Goal: Information Seeking & Learning: Learn about a topic

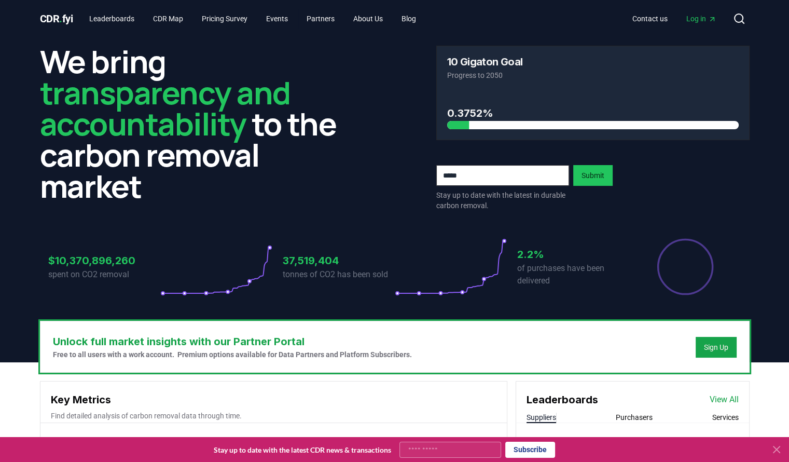
click at [697, 19] on span "Log in" at bounding box center [701, 18] width 30 height 10
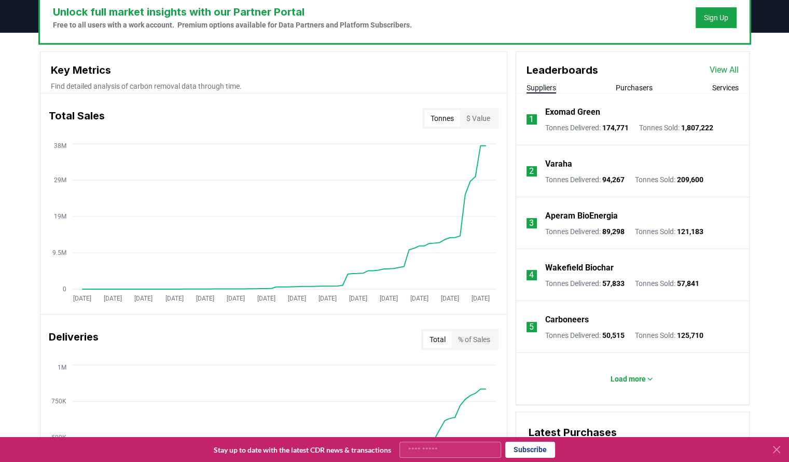
scroll to position [356, 0]
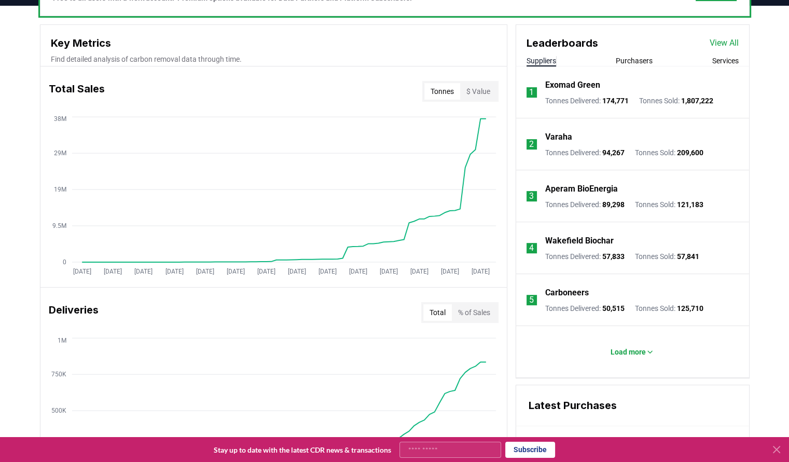
click at [719, 42] on link "View All" at bounding box center [724, 43] width 29 height 12
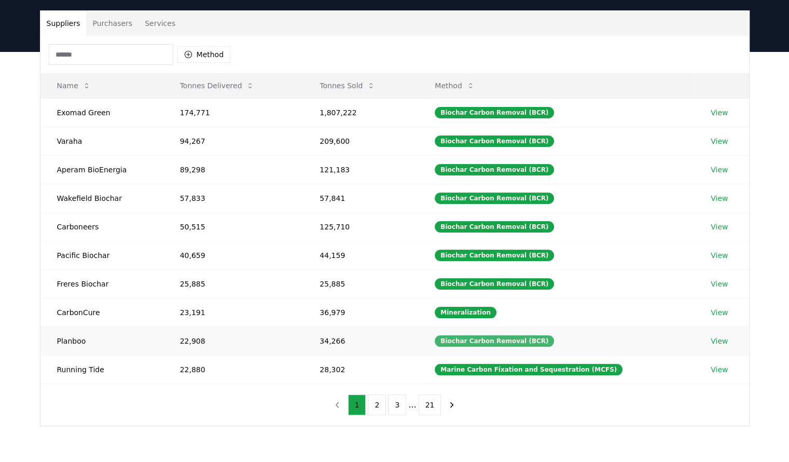
scroll to position [68, 0]
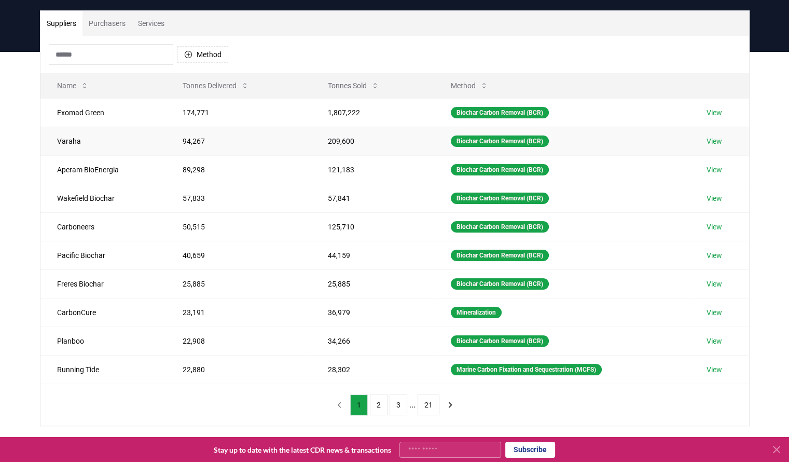
click at [719, 140] on link "View" at bounding box center [714, 141] width 16 height 10
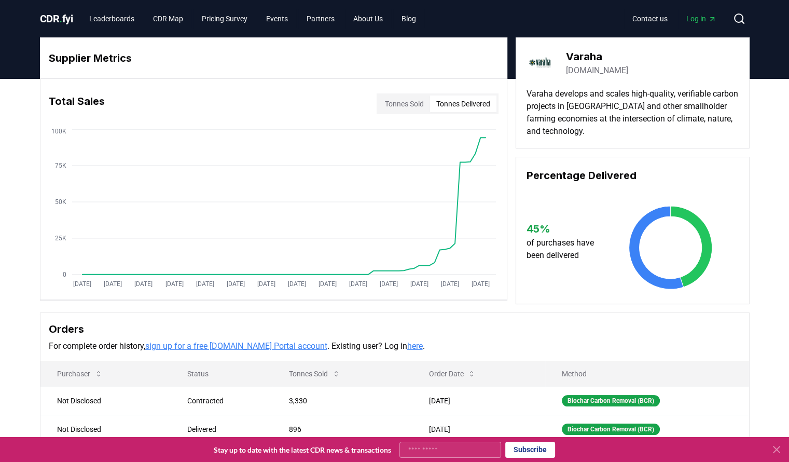
click at [460, 106] on button "Tonnes Delivered" at bounding box center [463, 103] width 66 height 17
click at [396, 109] on button "Tonnes Sold" at bounding box center [404, 103] width 51 height 17
click at [444, 105] on button "Tonnes Delivered" at bounding box center [463, 103] width 66 height 17
click at [398, 102] on button "Tonnes Sold" at bounding box center [404, 103] width 51 height 17
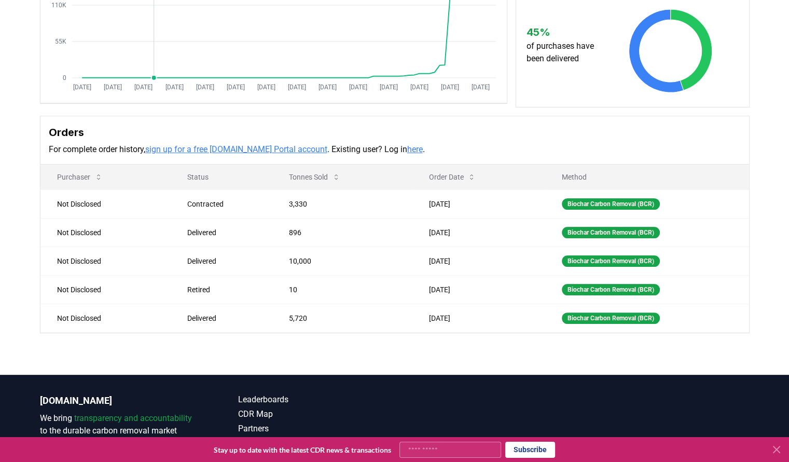
scroll to position [259, 0]
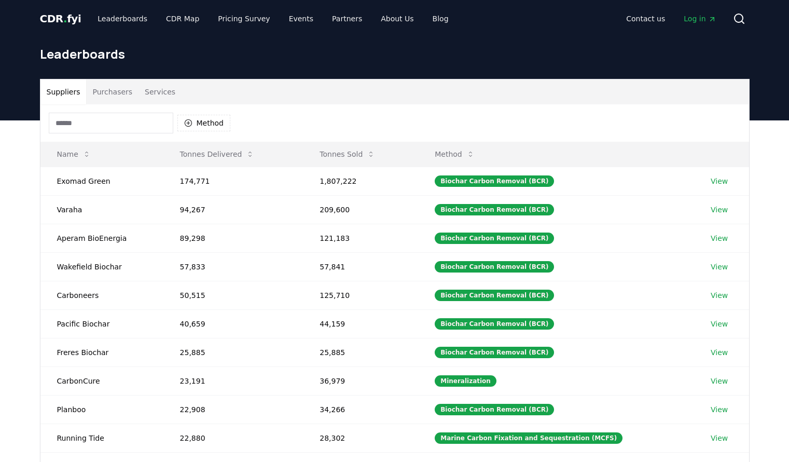
scroll to position [68, 0]
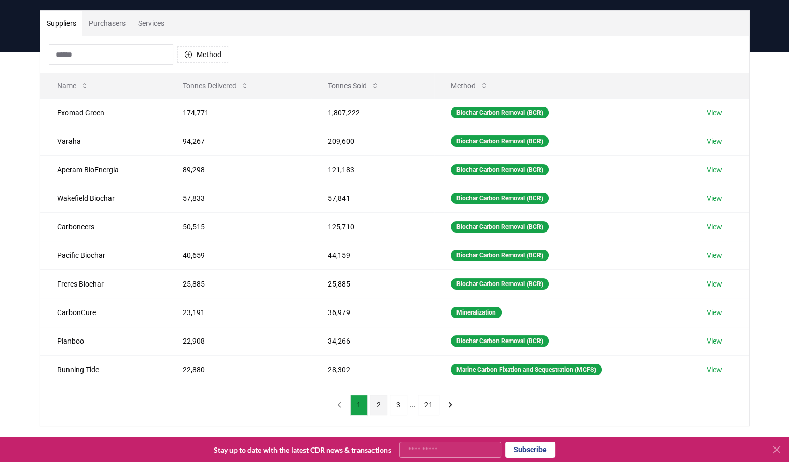
click at [380, 398] on button "2" at bounding box center [379, 404] width 18 height 21
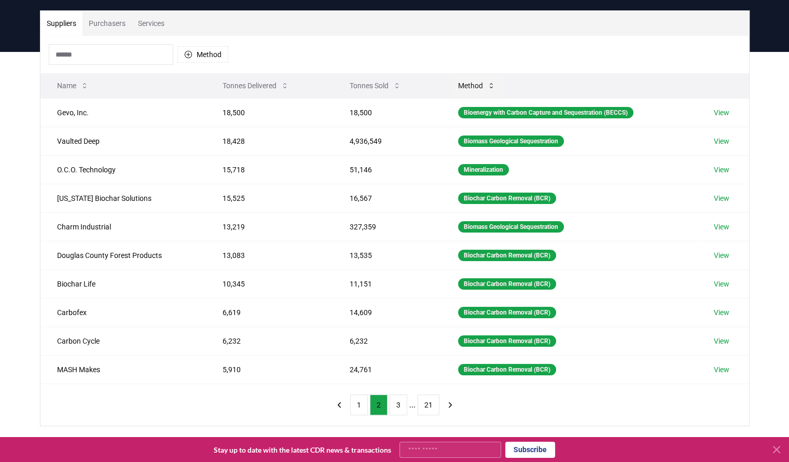
click at [482, 81] on button "Method" at bounding box center [477, 85] width 54 height 21
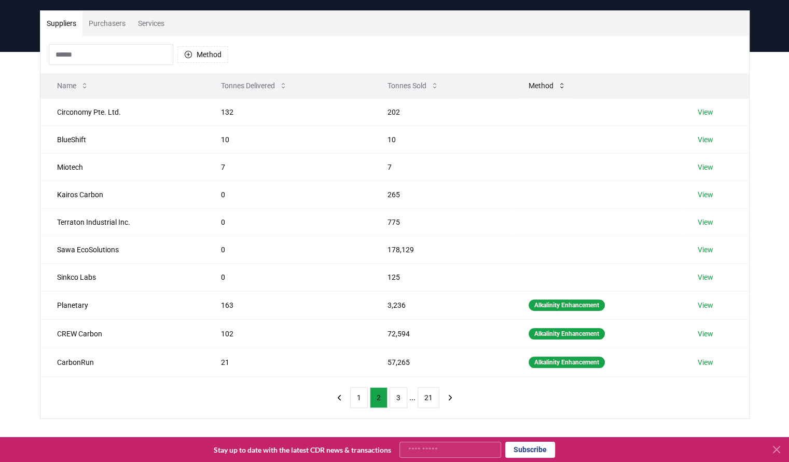
click at [530, 81] on button "Method" at bounding box center [547, 85] width 54 height 21
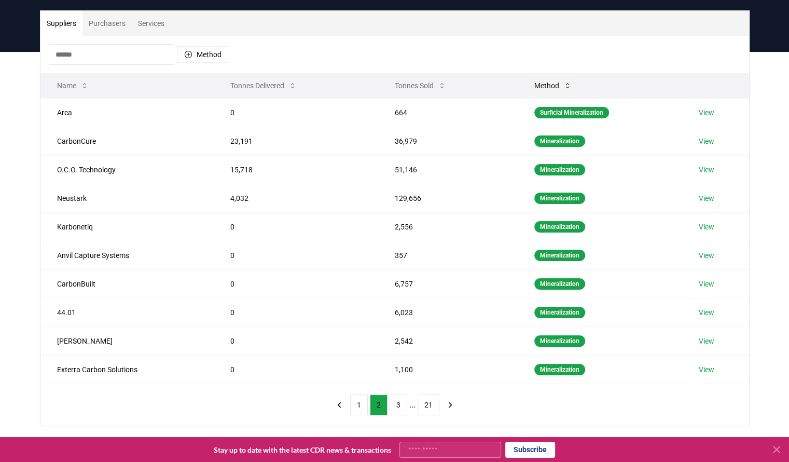
click at [530, 81] on button "Method" at bounding box center [553, 85] width 54 height 21
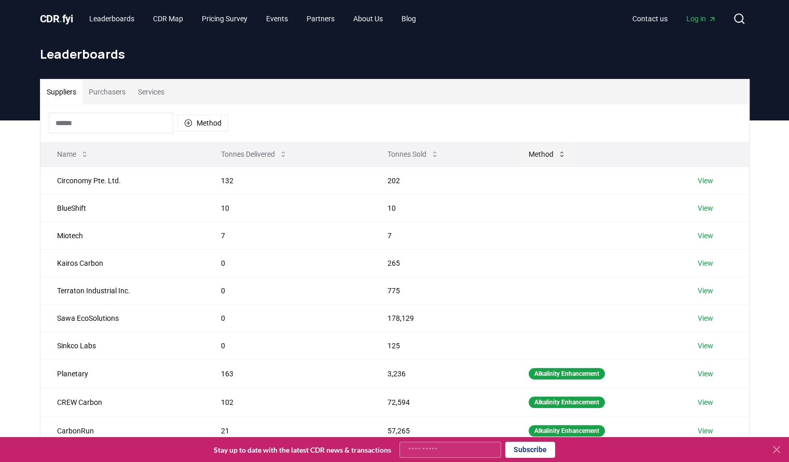
scroll to position [0, 0]
click at [124, 121] on input at bounding box center [111, 123] width 124 height 21
click at [196, 126] on button "Method" at bounding box center [202, 123] width 51 height 17
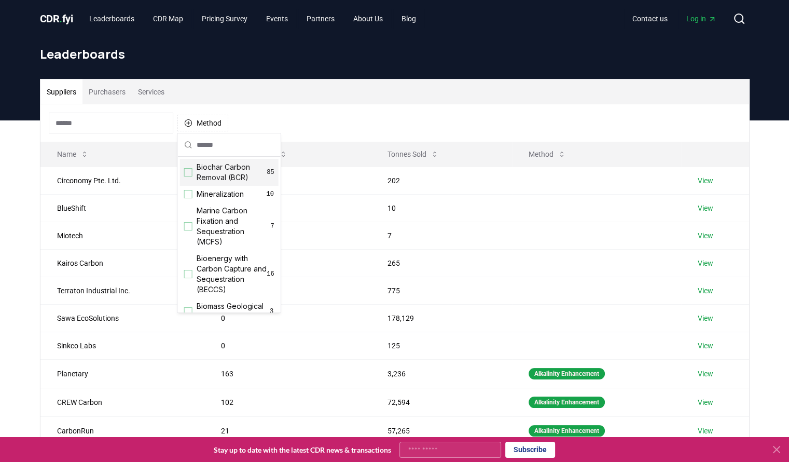
click at [189, 171] on div "Suggestions" at bounding box center [188, 172] width 8 height 8
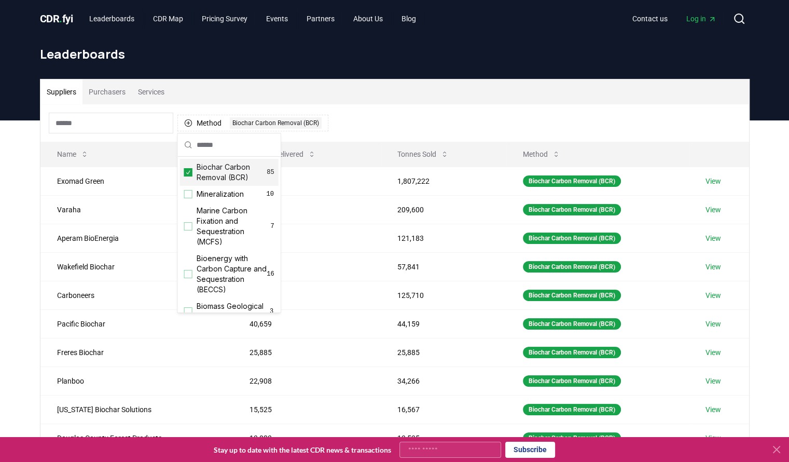
click at [384, 124] on div "Method 1 Biochar Carbon Removal (BCR)" at bounding box center [394, 122] width 708 height 37
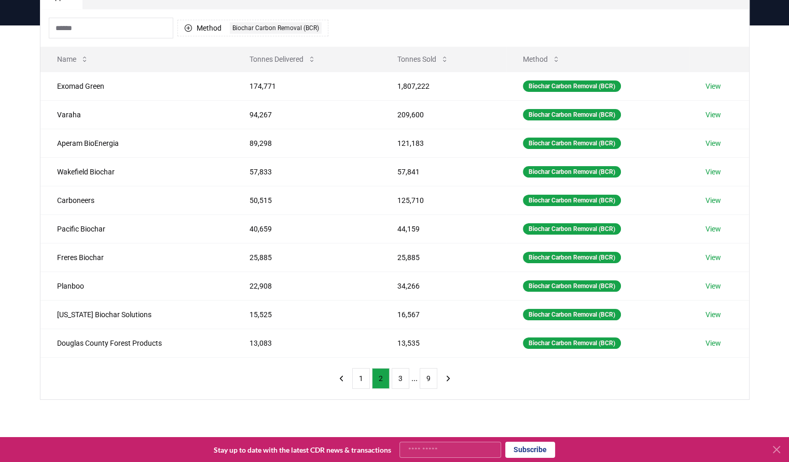
scroll to position [95, 0]
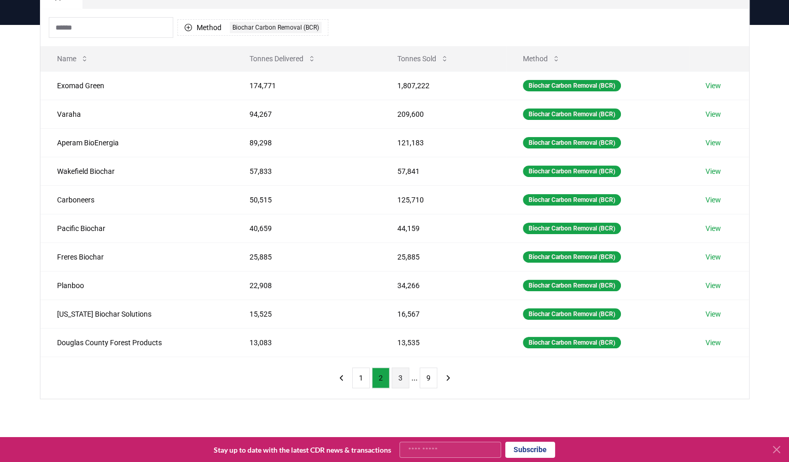
click at [396, 379] on button "3" at bounding box center [401, 377] width 18 height 21
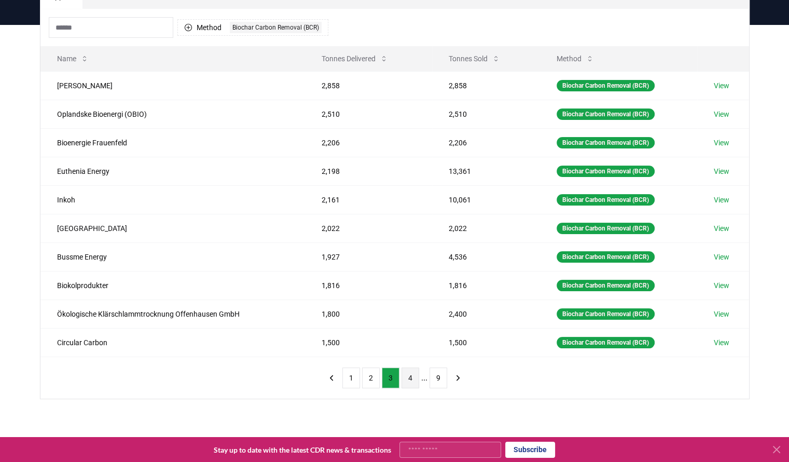
click at [408, 379] on button "4" at bounding box center [410, 377] width 18 height 21
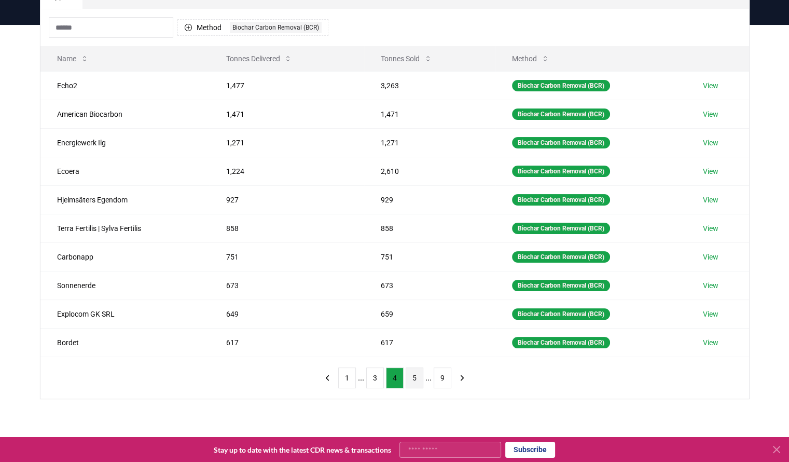
click at [411, 380] on button "5" at bounding box center [415, 377] width 18 height 21
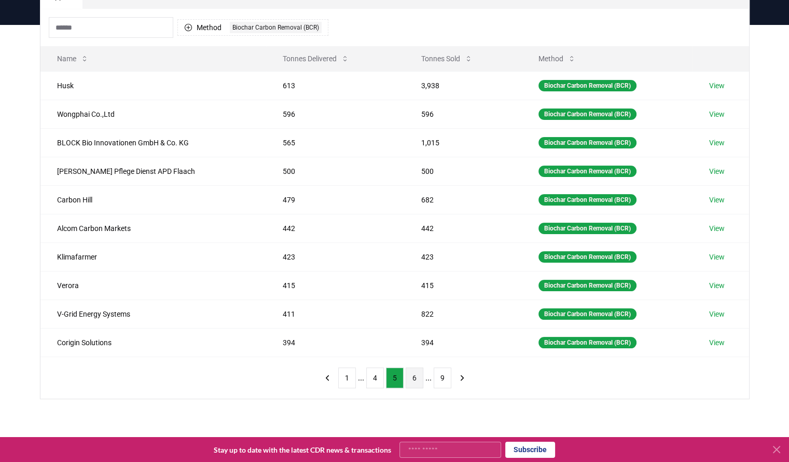
click at [415, 379] on button "6" at bounding box center [415, 377] width 18 height 21
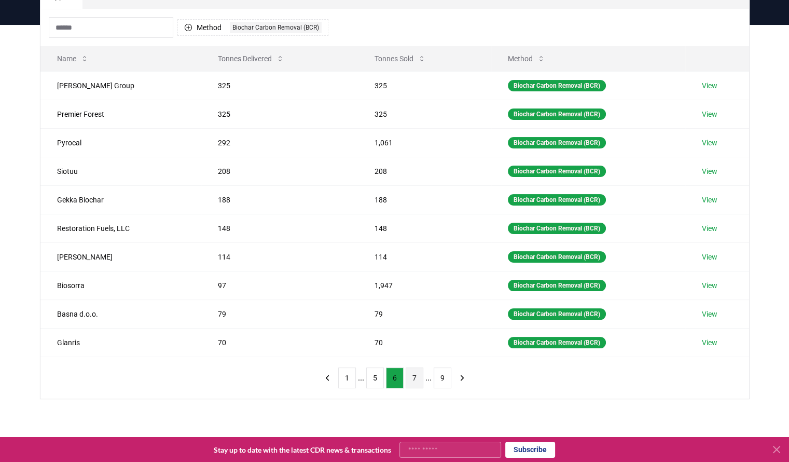
click at [415, 380] on button "7" at bounding box center [415, 377] width 18 height 21
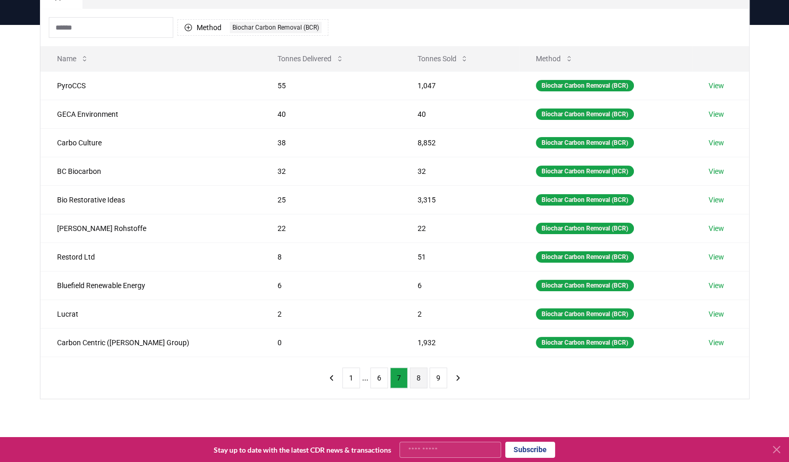
click at [415, 377] on button "8" at bounding box center [419, 377] width 18 height 21
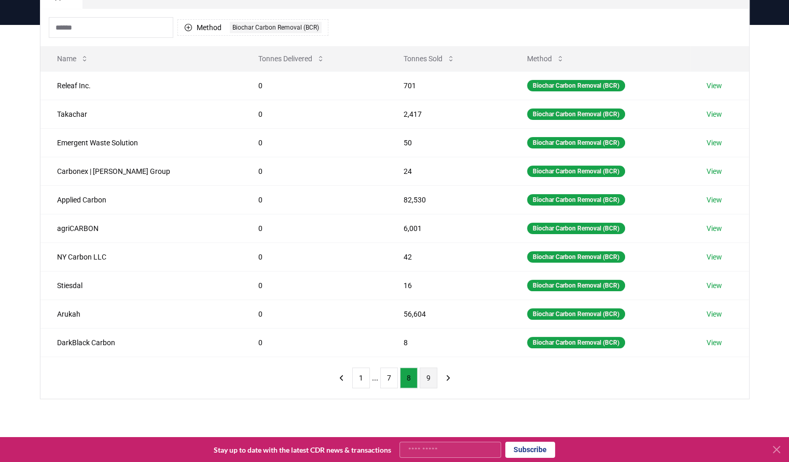
click at [427, 378] on button "9" at bounding box center [429, 377] width 18 height 21
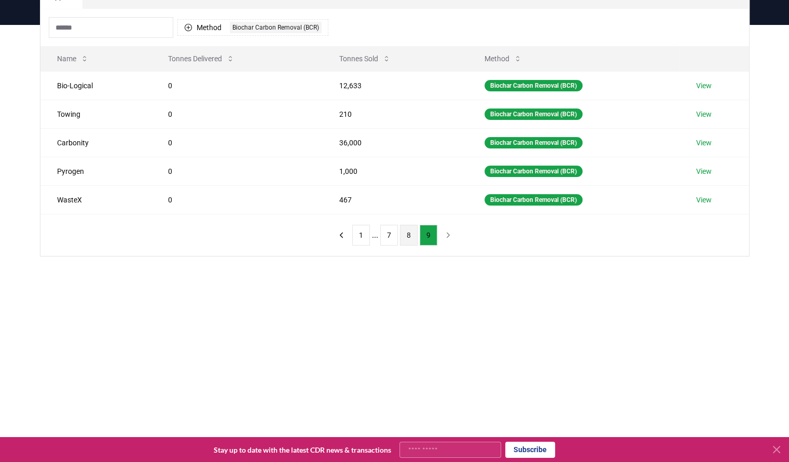
click at [408, 239] on button "8" at bounding box center [409, 235] width 18 height 21
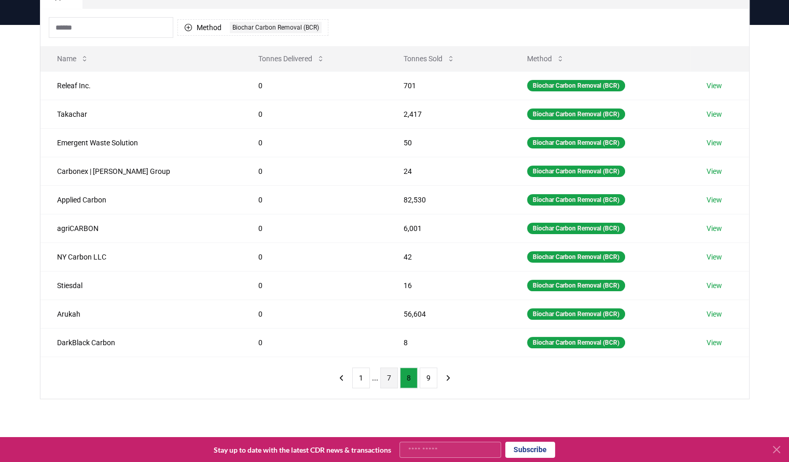
click at [391, 380] on button "7" at bounding box center [389, 377] width 18 height 21
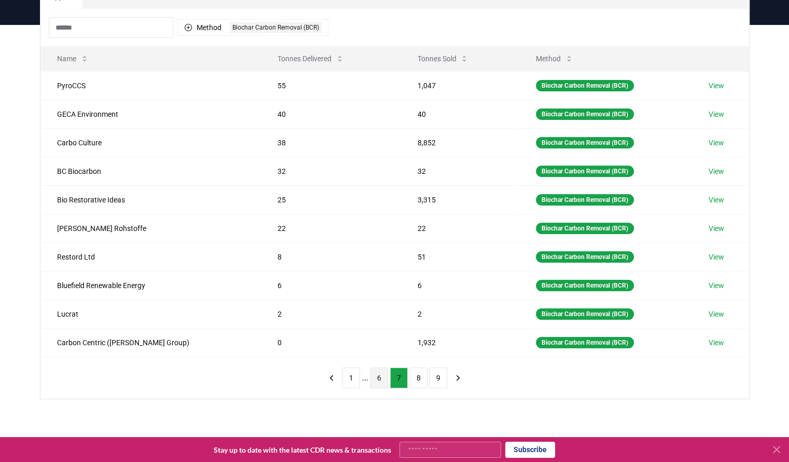
click at [379, 379] on button "6" at bounding box center [379, 377] width 18 height 21
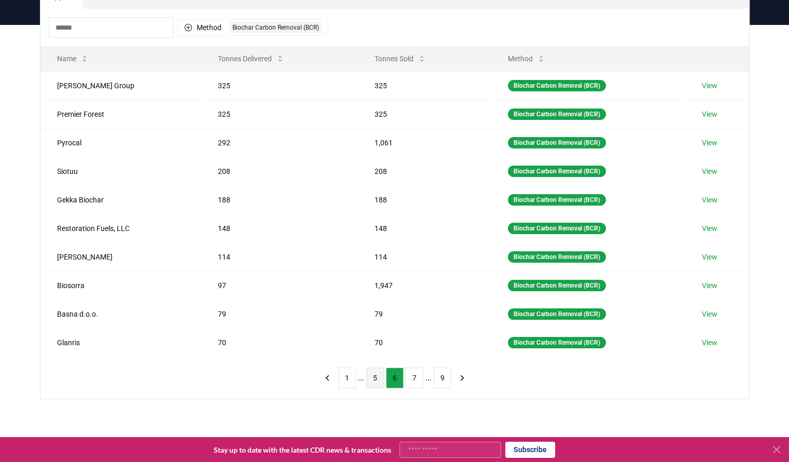
click at [371, 380] on button "5" at bounding box center [375, 377] width 18 height 21
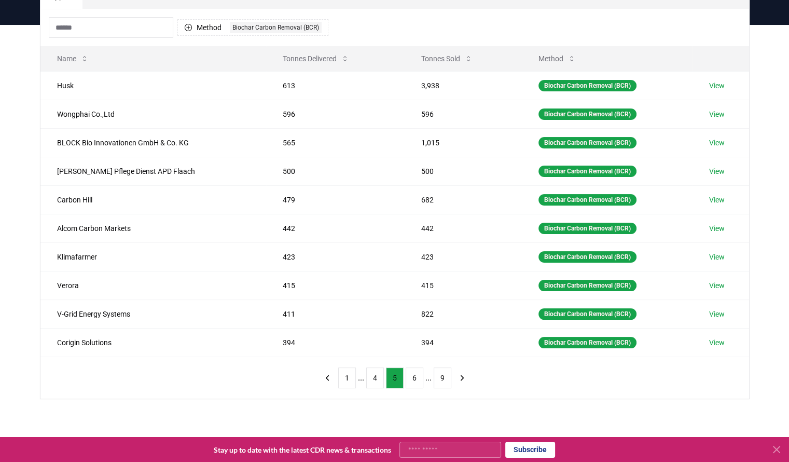
click at [138, 23] on input at bounding box center [111, 27] width 124 height 21
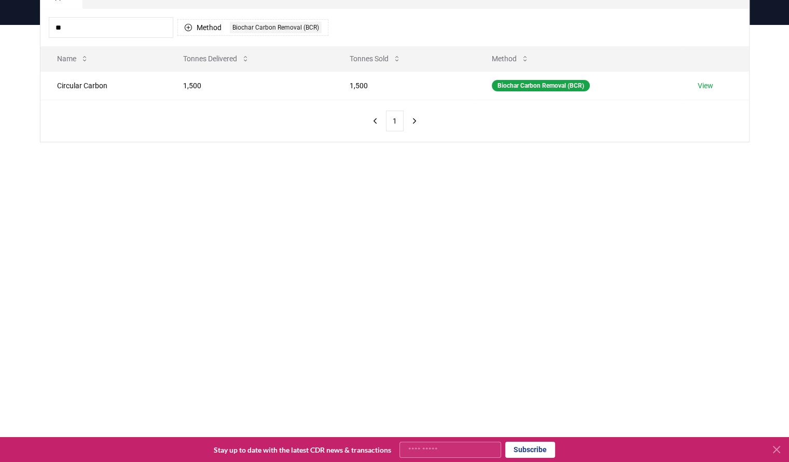
type input "*"
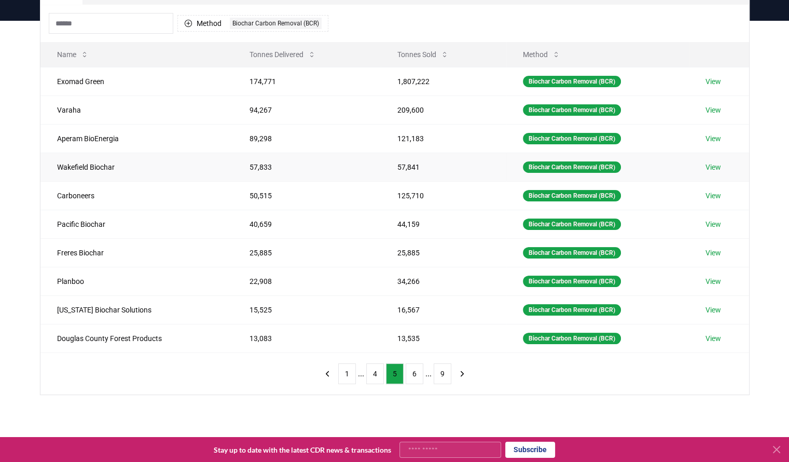
scroll to position [100, 0]
drag, startPoint x: 122, startPoint y: 137, endPoint x: 56, endPoint y: 138, distance: 66.4
click at [56, 138] on td "Aperam BioEnergia" at bounding box center [136, 138] width 192 height 29
copy td "Aperam BioEnergia"
drag, startPoint x: 120, startPoint y: 169, endPoint x: 52, endPoint y: 165, distance: 67.5
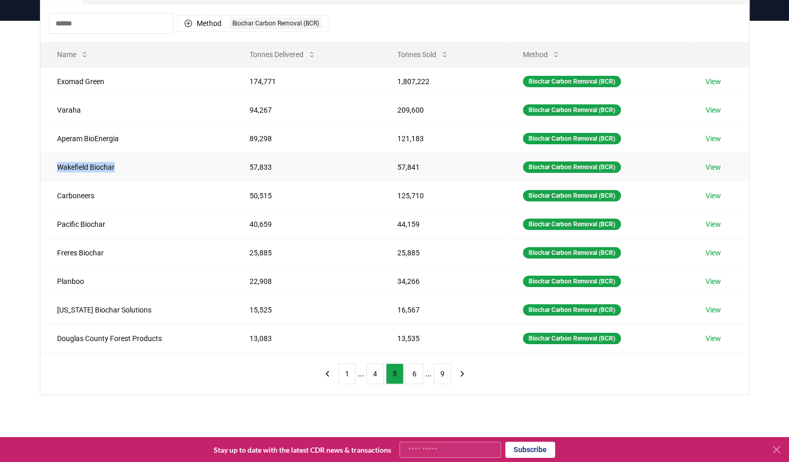
click at [52, 165] on td "Wakefield Biochar" at bounding box center [136, 166] width 192 height 29
copy td "Wakefield Biochar"
click at [409, 374] on button "6" at bounding box center [415, 373] width 18 height 21
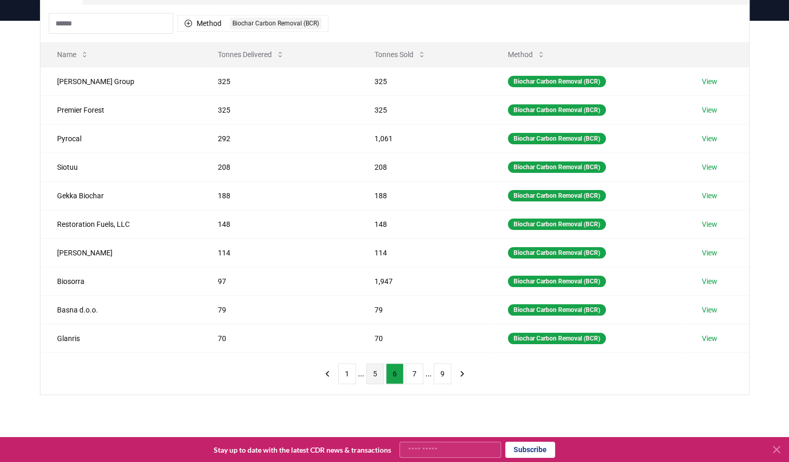
click at [374, 378] on button "5" at bounding box center [375, 373] width 18 height 21
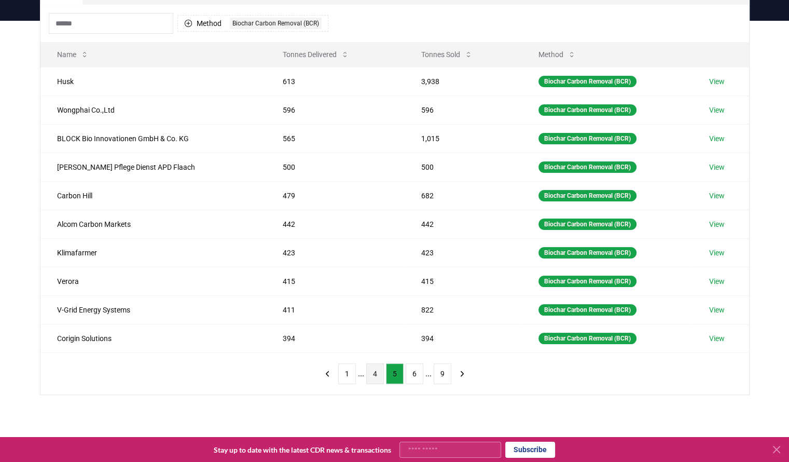
click at [371, 378] on button "4" at bounding box center [375, 373] width 18 height 21
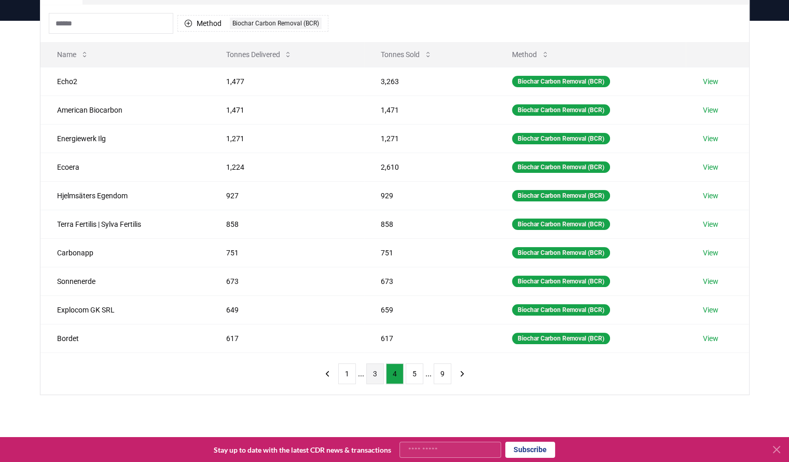
click at [369, 378] on button "3" at bounding box center [375, 373] width 18 height 21
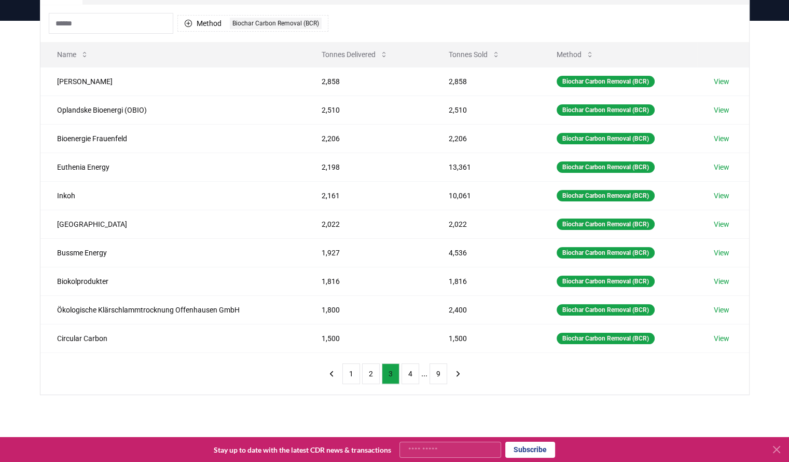
click at [369, 378] on button "2" at bounding box center [371, 373] width 18 height 21
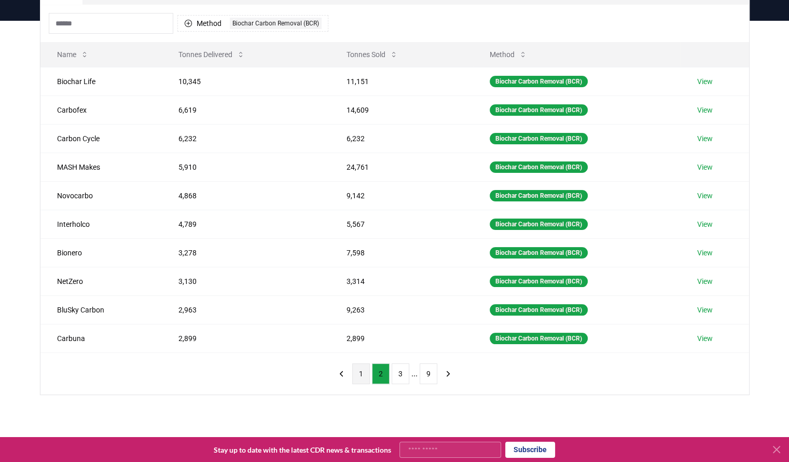
click at [360, 372] on button "1" at bounding box center [361, 373] width 18 height 21
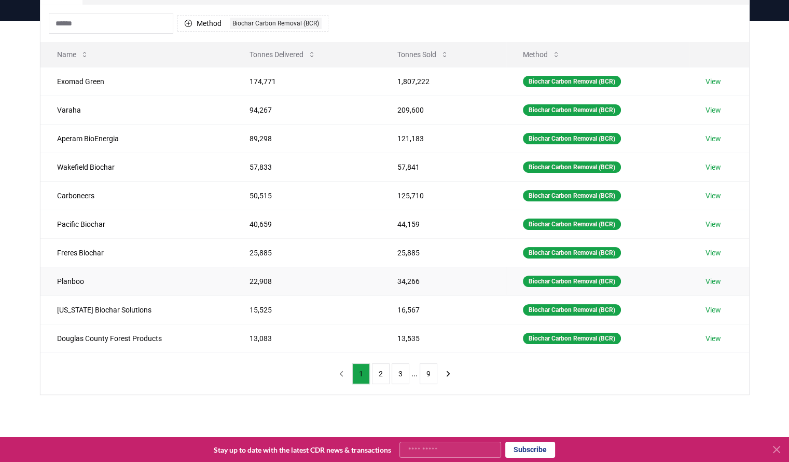
click at [706, 281] on link "View" at bounding box center [713, 281] width 16 height 10
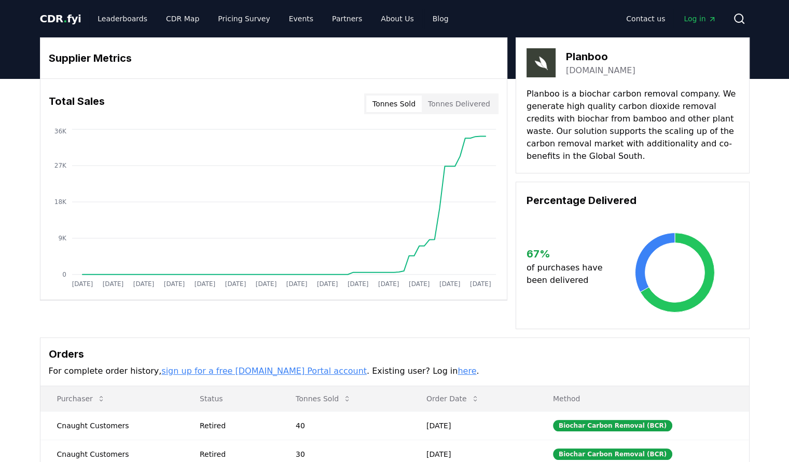
click at [448, 110] on button "Tonnes Delivered" at bounding box center [459, 103] width 75 height 17
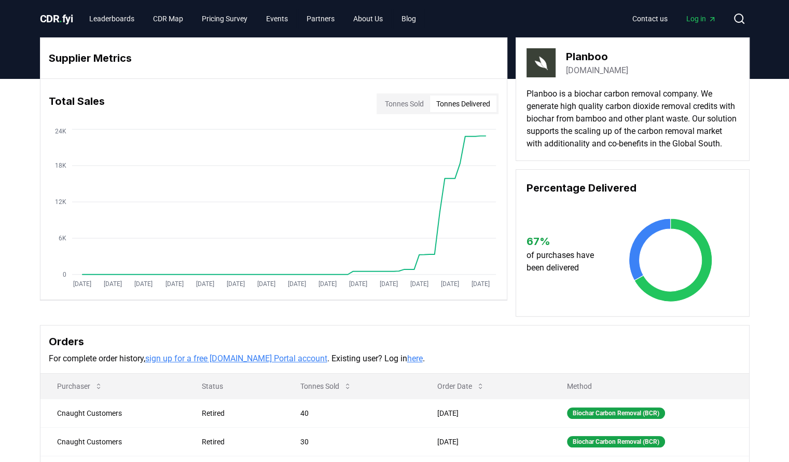
click at [388, 103] on button "Tonnes Sold" at bounding box center [404, 103] width 51 height 17
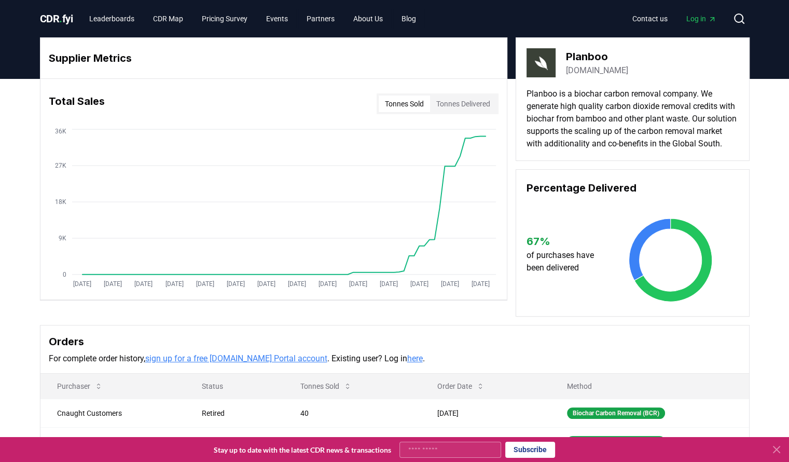
click at [444, 106] on button "Tonnes Delivered" at bounding box center [463, 103] width 66 height 17
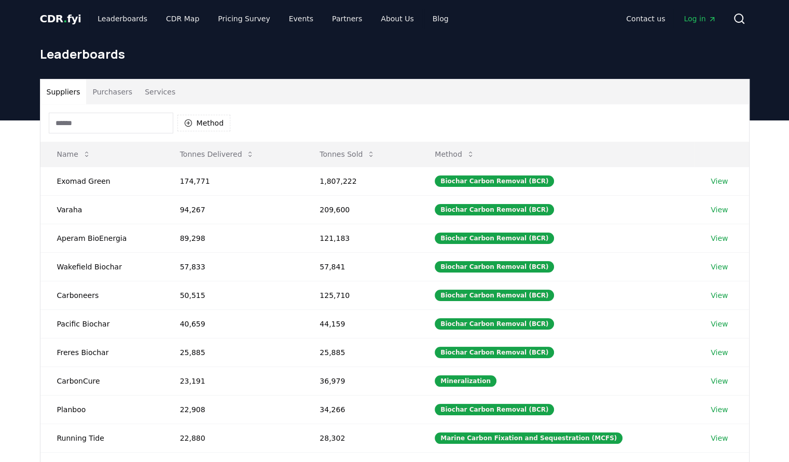
click at [118, 128] on input at bounding box center [111, 123] width 124 height 21
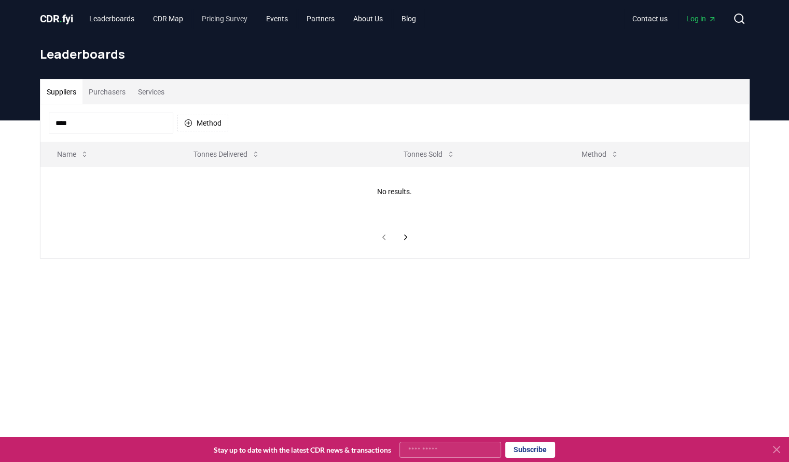
type input "****"
